Goal: Transaction & Acquisition: Purchase product/service

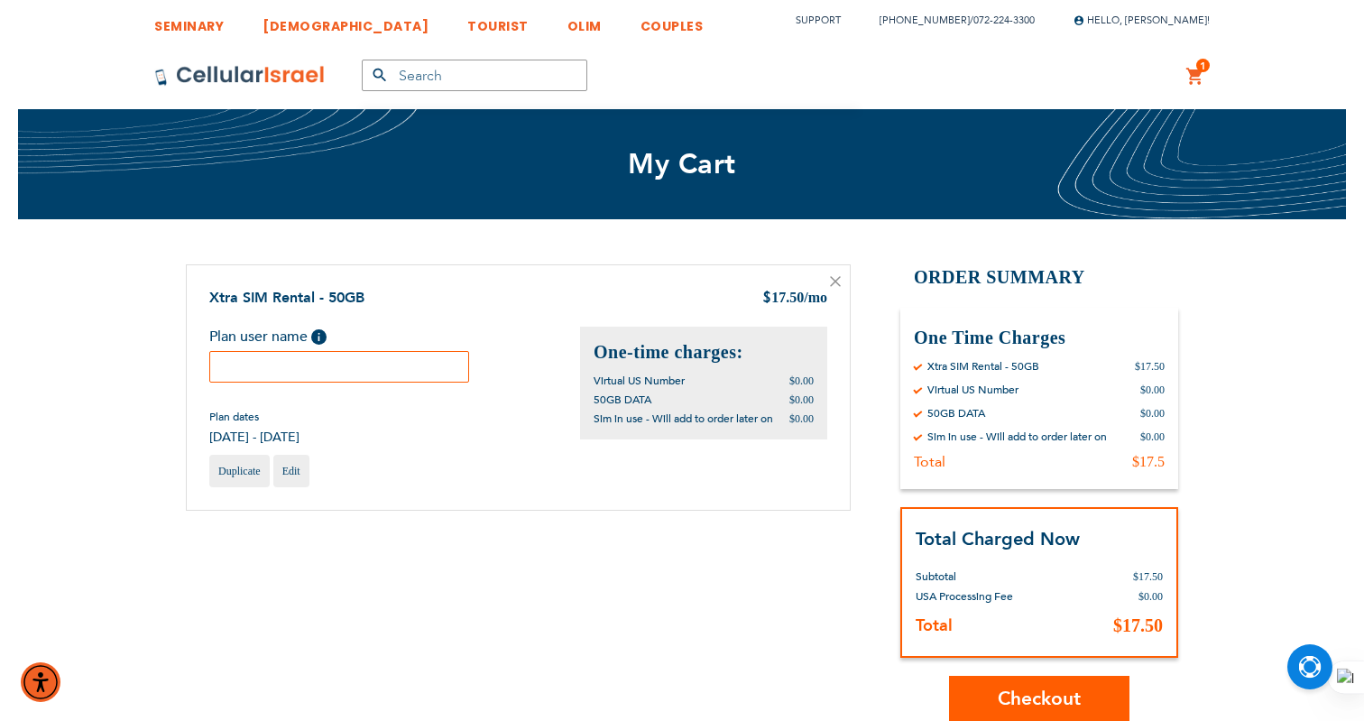
click at [392, 364] on input "text" at bounding box center [339, 367] width 260 height 32
paste input "sima"
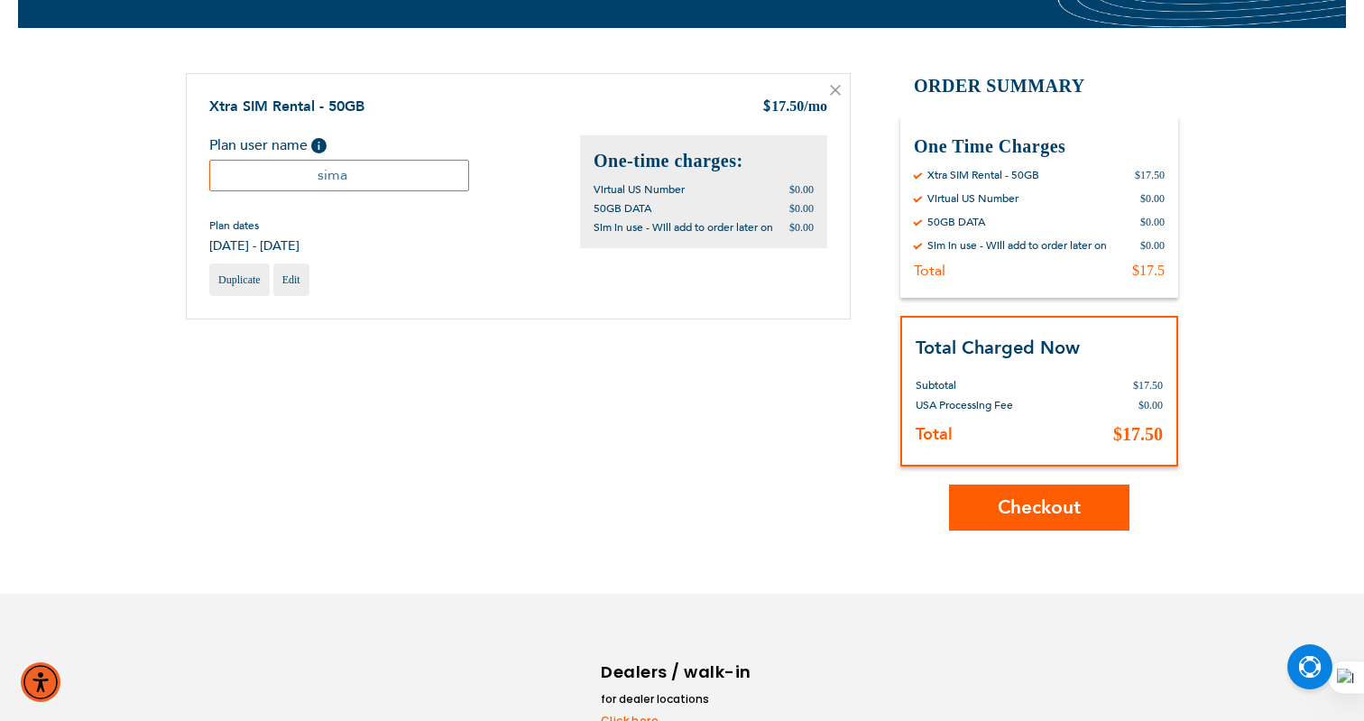
scroll to position [245, 0]
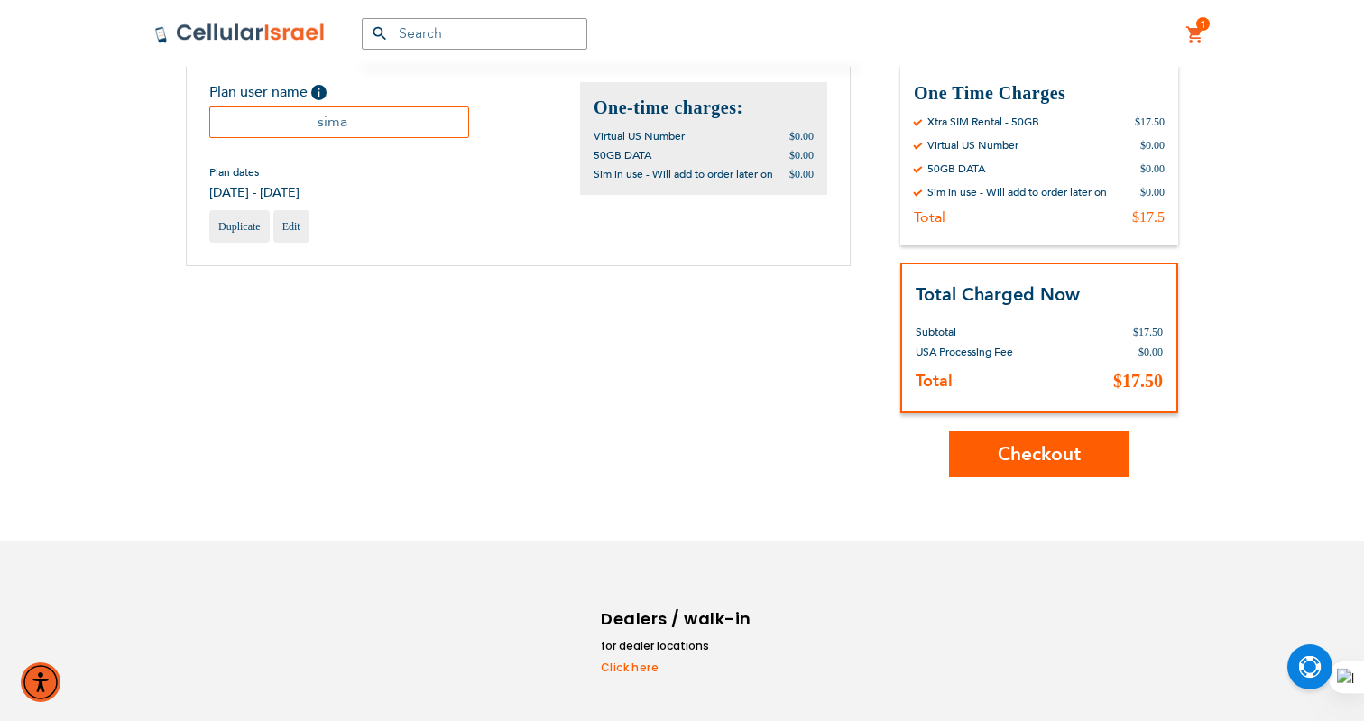
type input "sima"
click at [1062, 470] on button "Checkout" at bounding box center [1039, 454] width 180 height 46
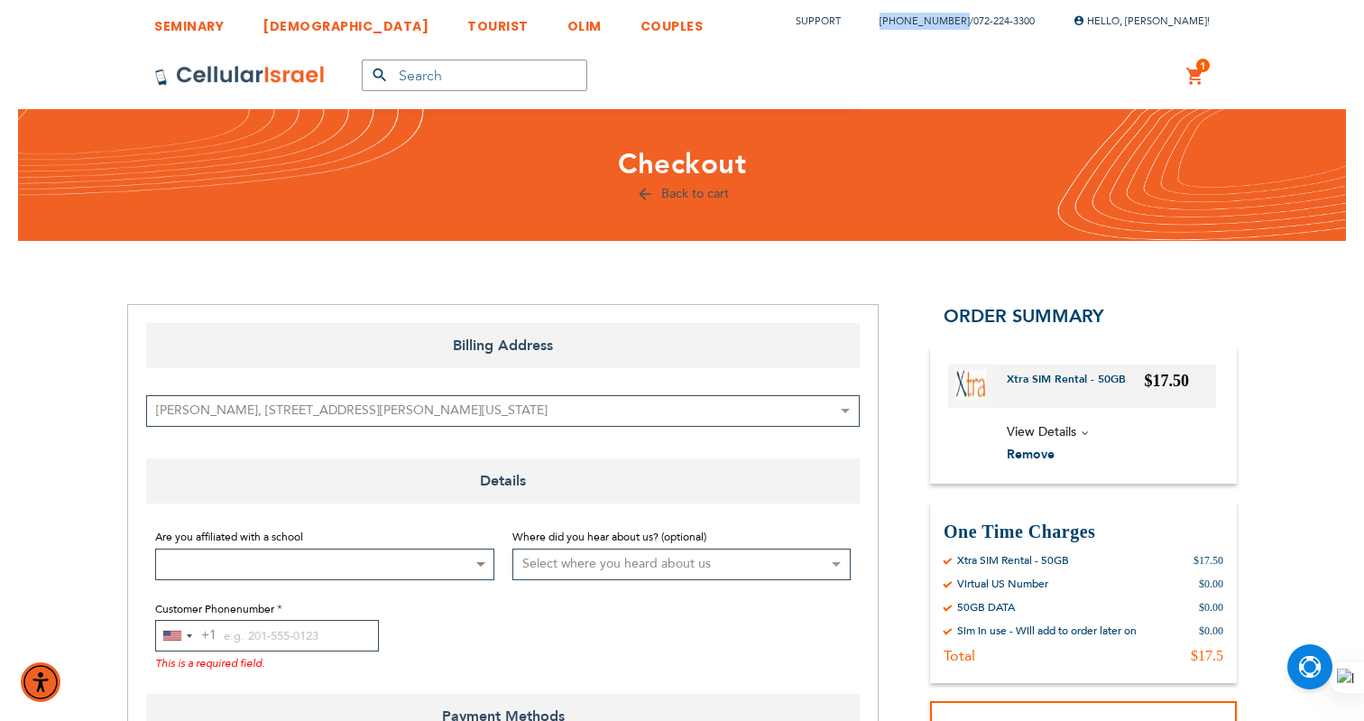
drag, startPoint x: 910, startPoint y: 21, endPoint x: 986, endPoint y: 22, distance: 75.8
click at [986, 22] on li "[PHONE_NUMBER] / [PHONE_NUMBER]" at bounding box center [948, 21] width 173 height 26
copy link "[PHONE_NUMBER]"
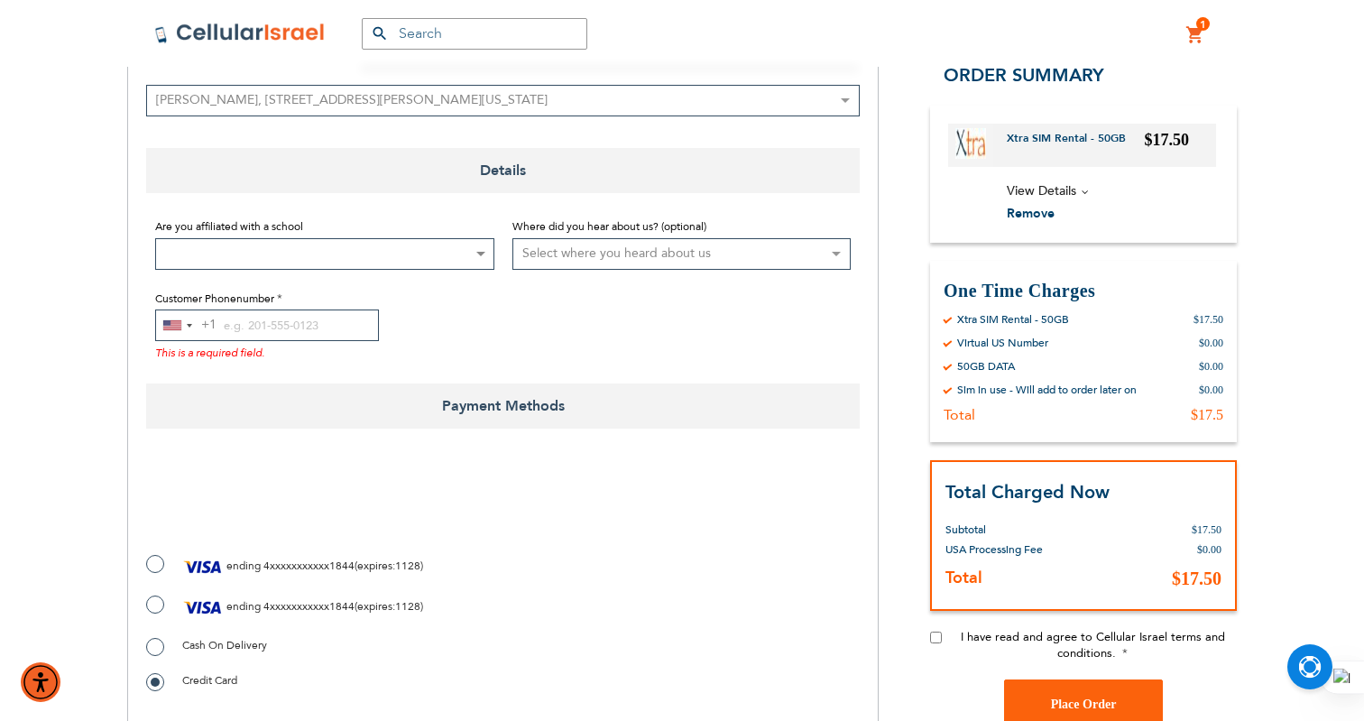
scroll to position [415, 0]
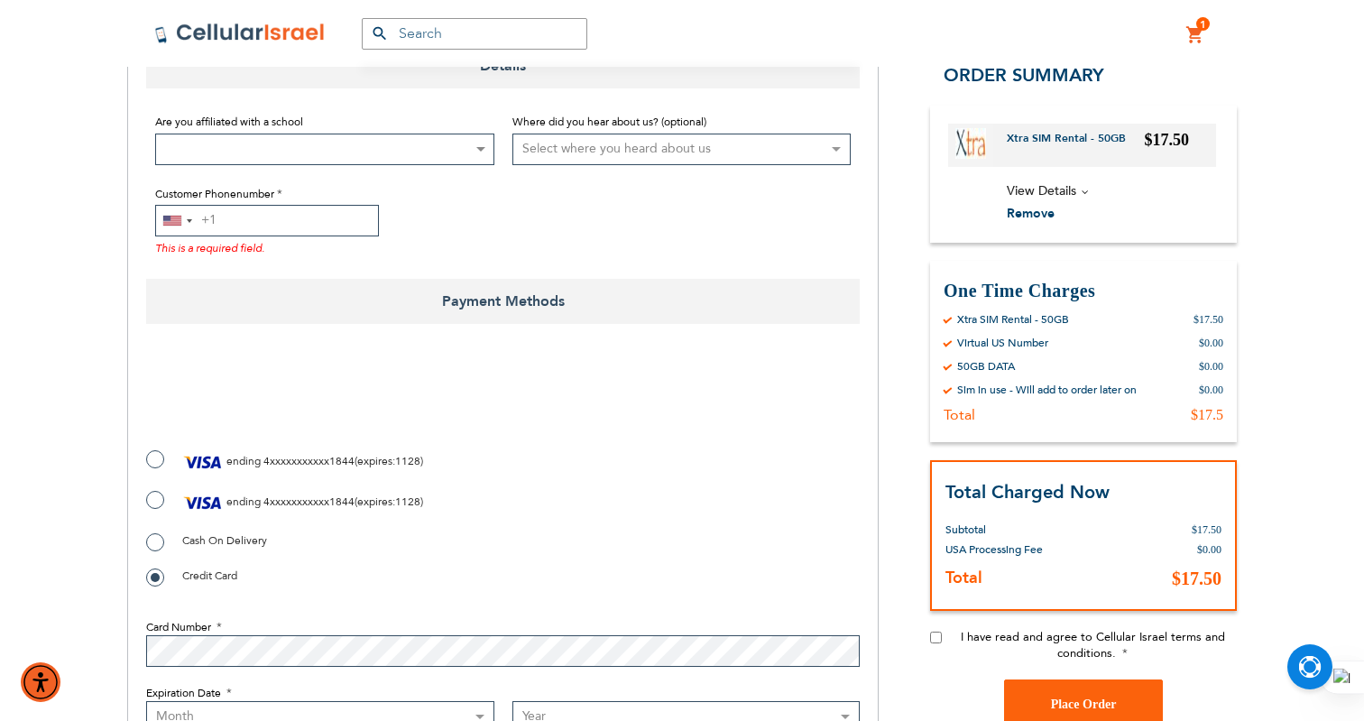
click at [303, 219] on input "Customer Phonenumber" at bounding box center [267, 221] width 224 height 32
paste input "[PHONE_NUMBER]"
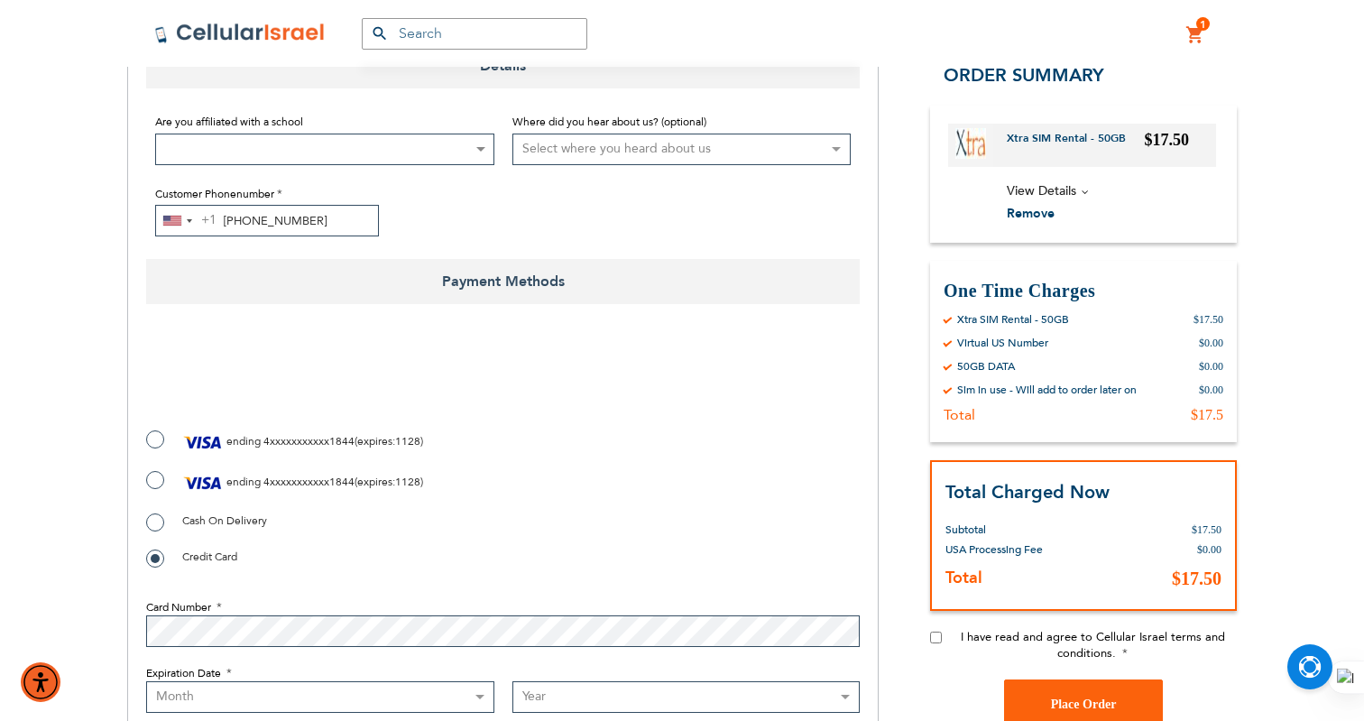
type input "[PHONE_NUMBER]"
click at [154, 438] on label "ending 4xxxxxxxxxxx1844 ( expires : 1128 )" at bounding box center [284, 442] width 277 height 27
radio input "true"
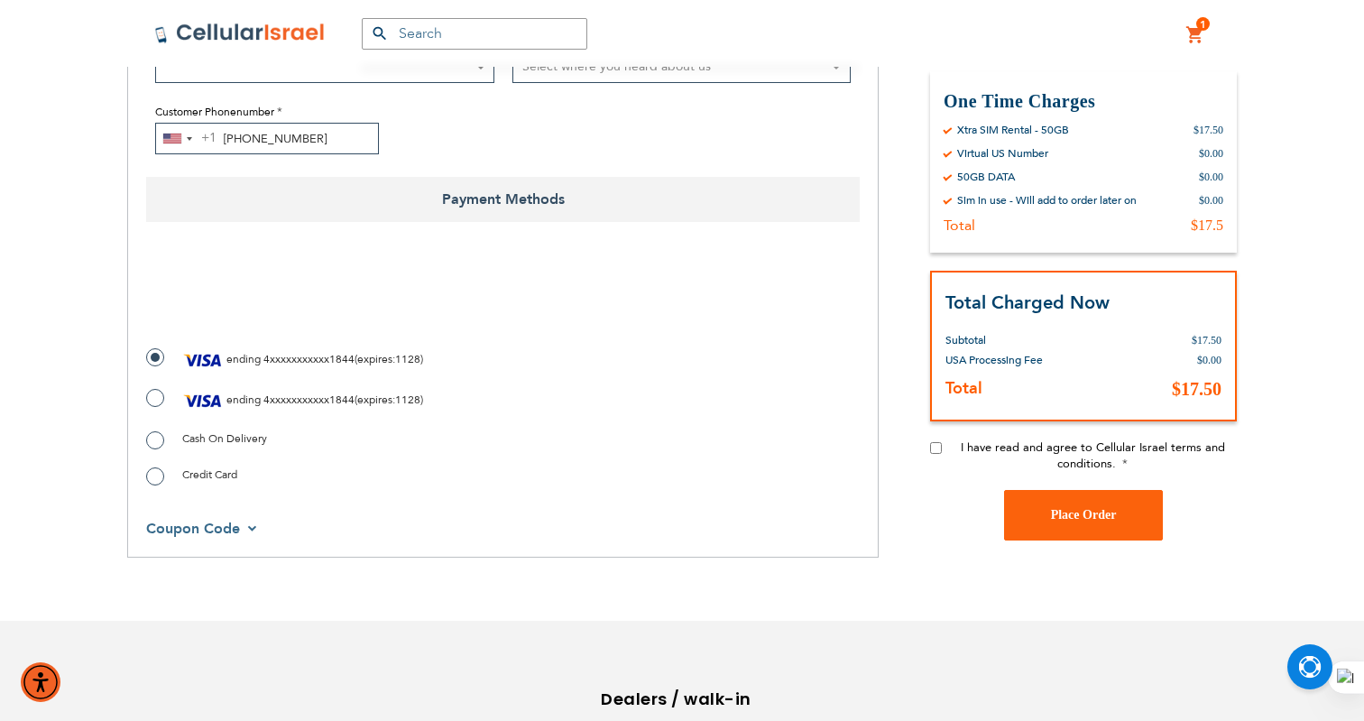
scroll to position [503, 0]
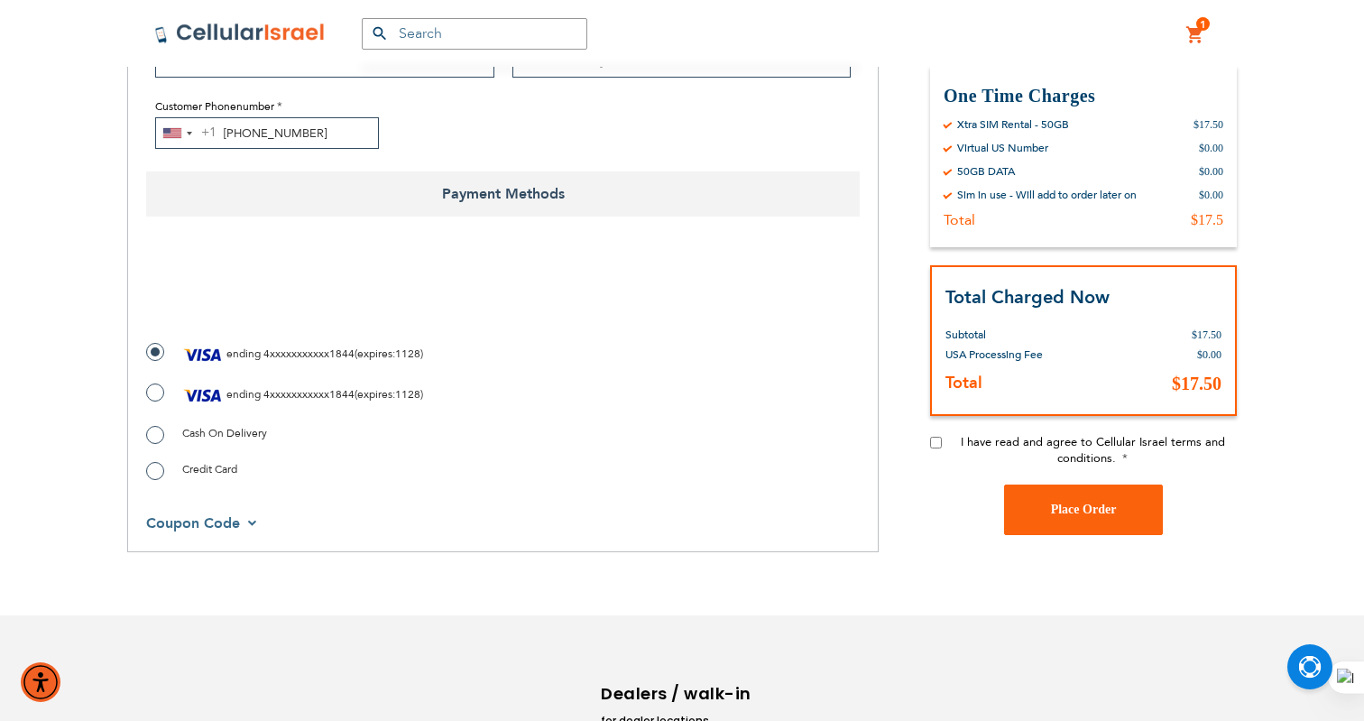
click at [933, 444] on input "I have read and agree to Cellular Israel terms and conditions." at bounding box center [936, 442] width 12 height 12
checkbox input "true"
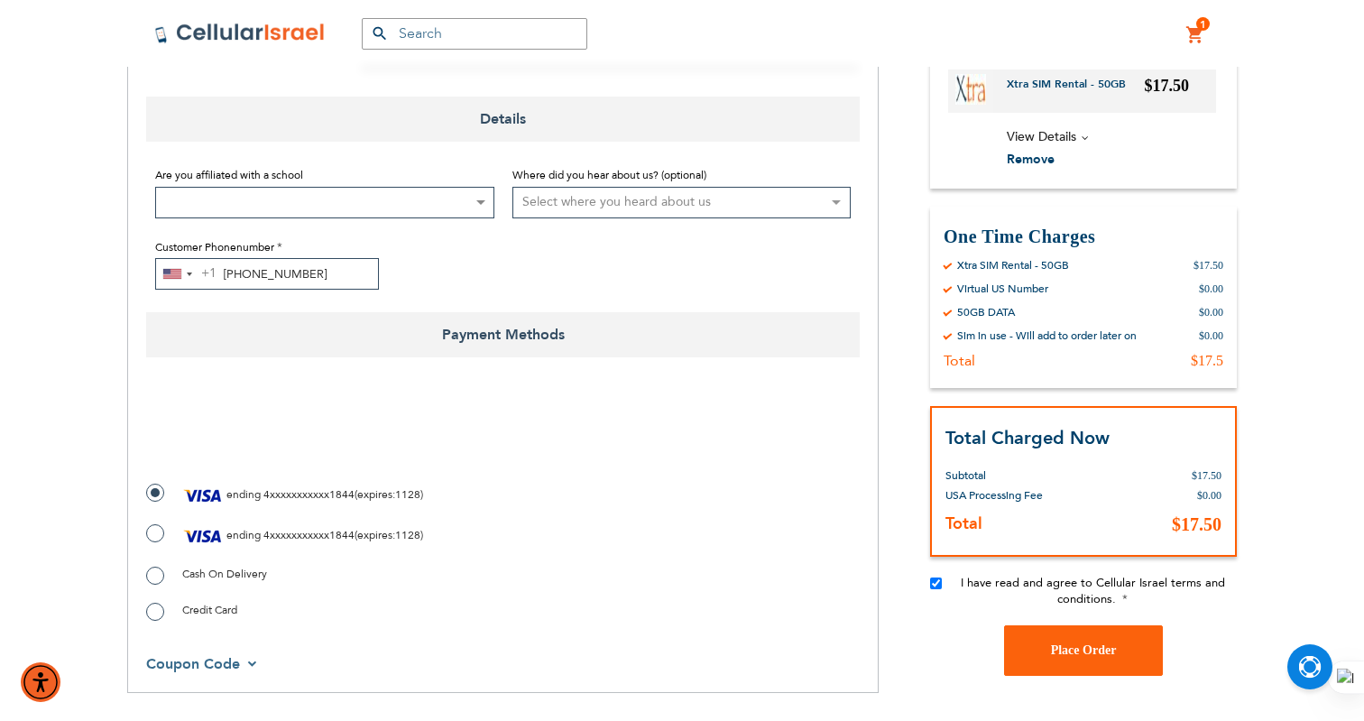
scroll to position [516, 0]
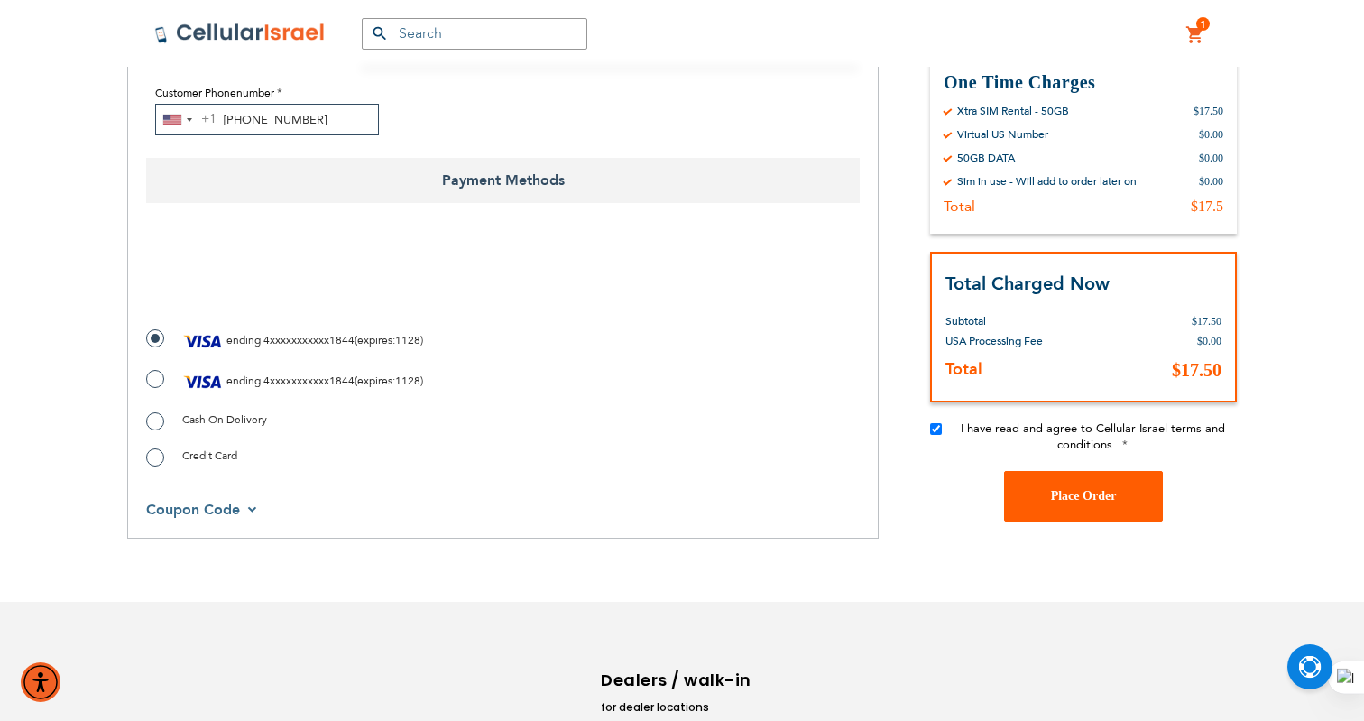
click at [1097, 491] on span "Place Order" at bounding box center [1084, 496] width 66 height 14
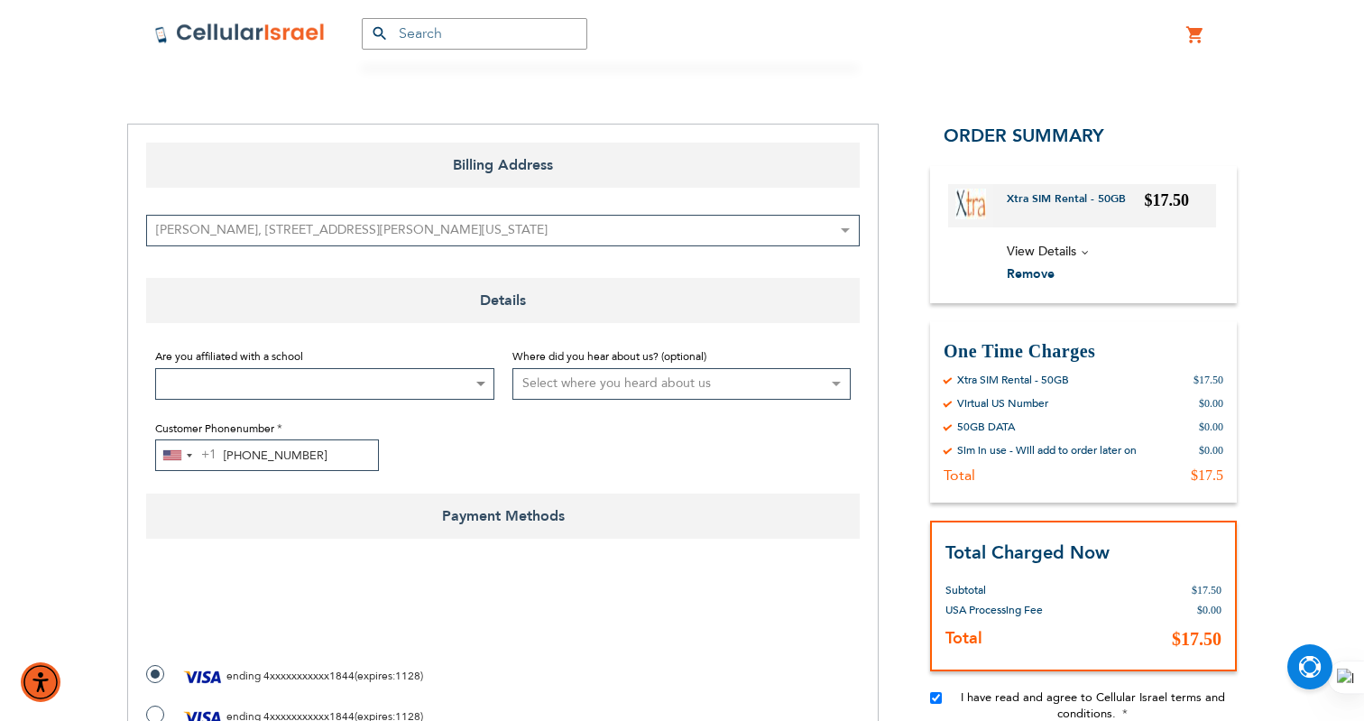
scroll to position [173, 0]
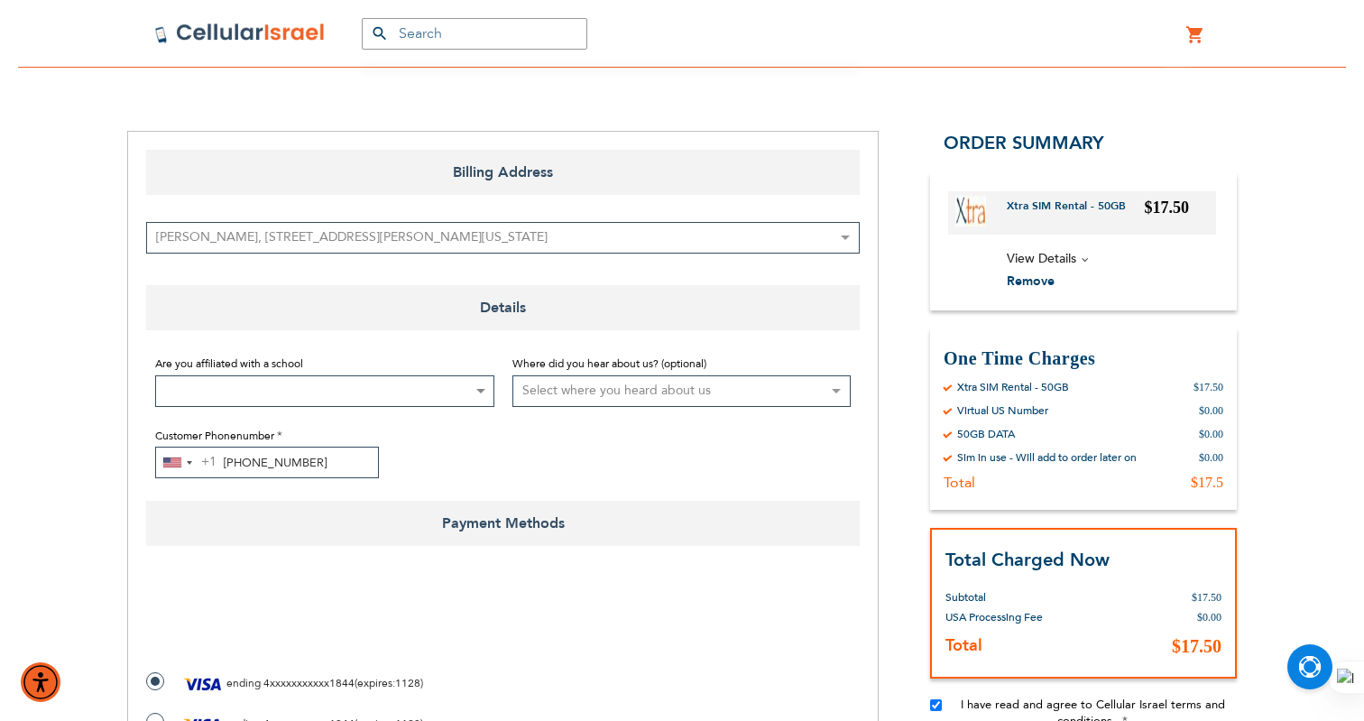
checkbox input "true"
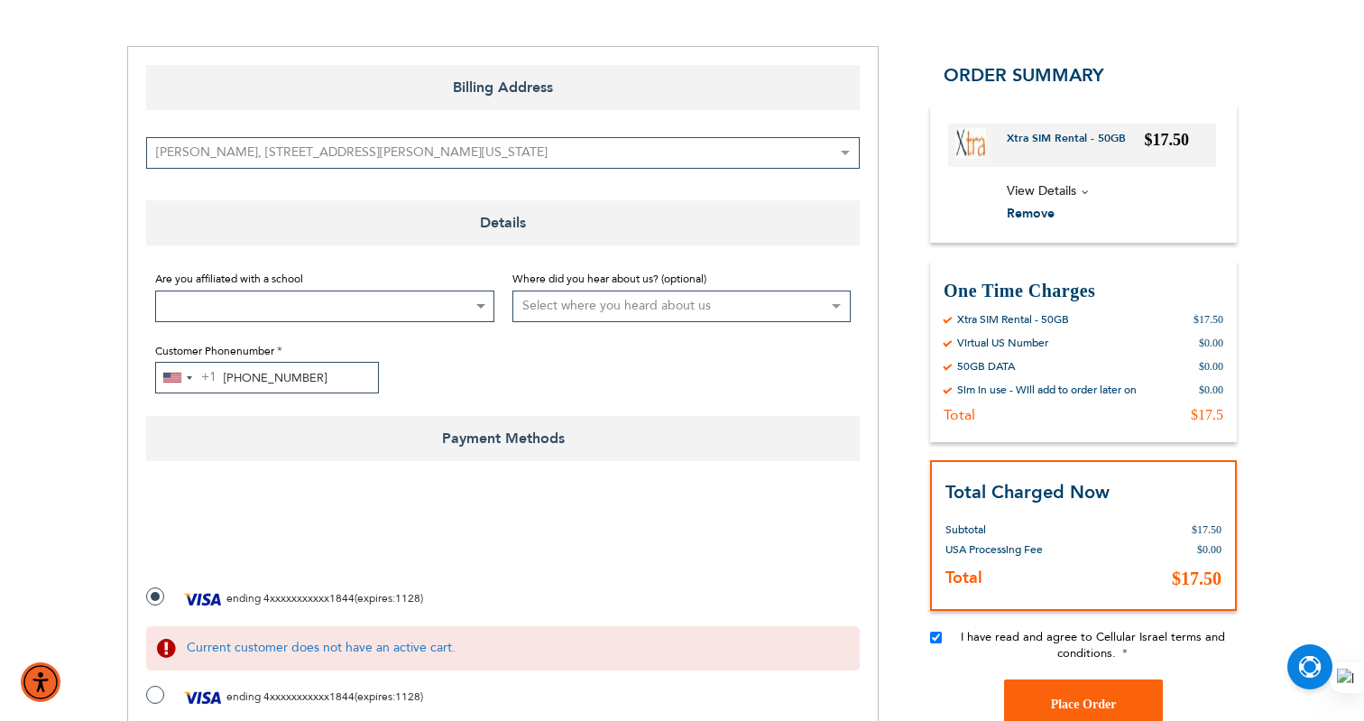
scroll to position [0, 0]
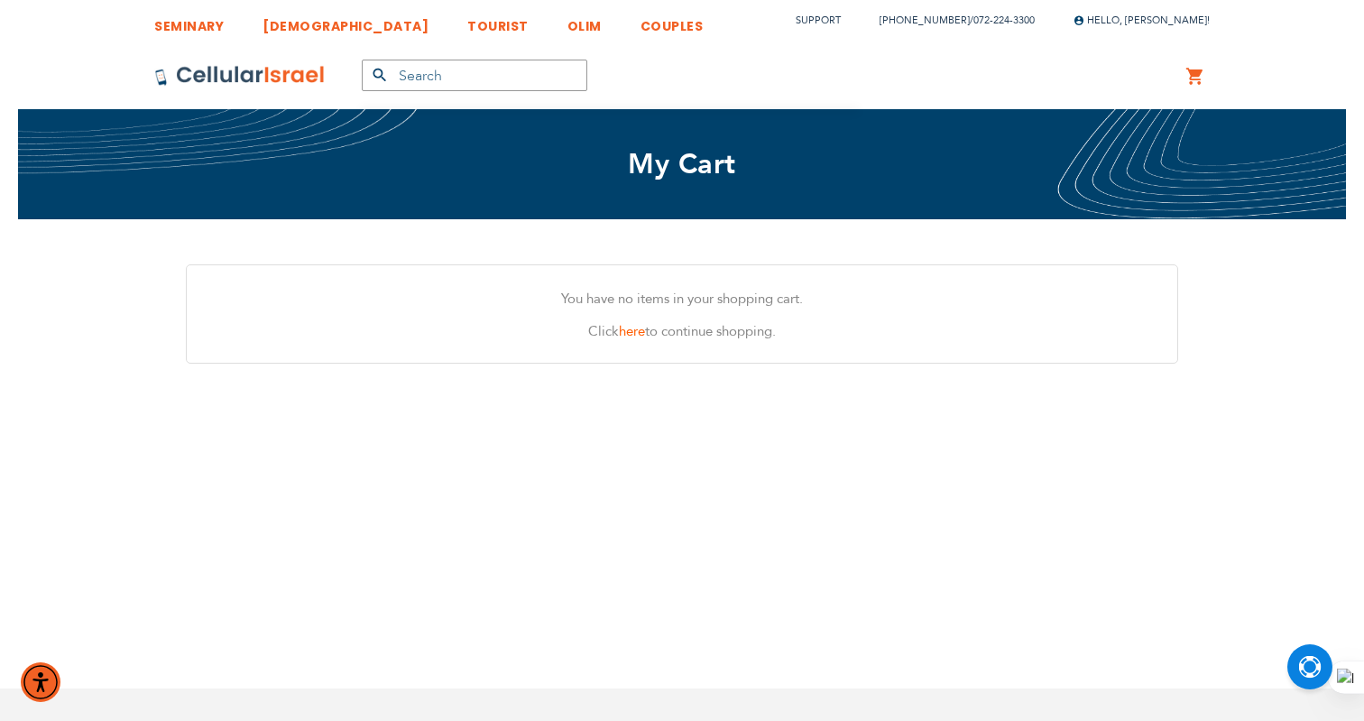
click at [260, 63] on link at bounding box center [239, 75] width 171 height 67
